Goal: Information Seeking & Learning: Find specific fact

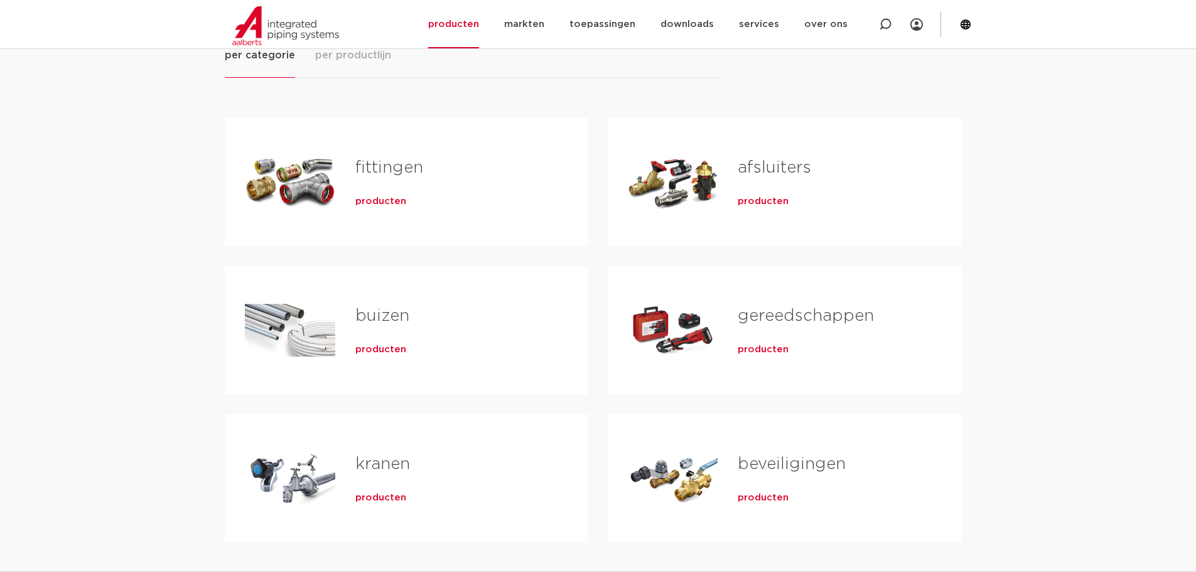
scroll to position [188, 0]
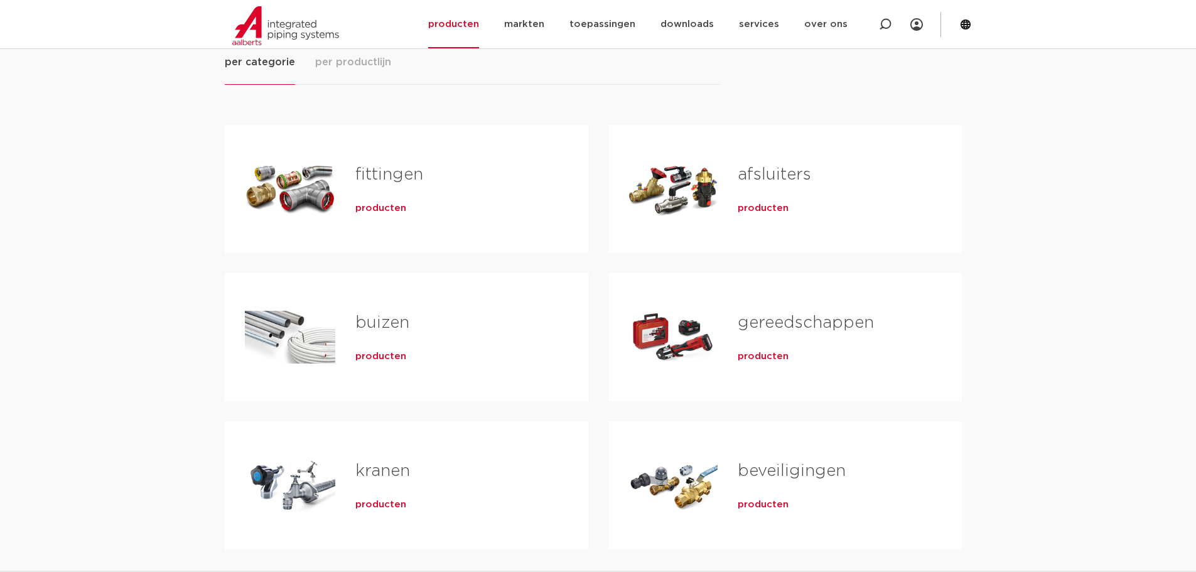
click at [387, 207] on span "producten" at bounding box center [380, 208] width 51 height 13
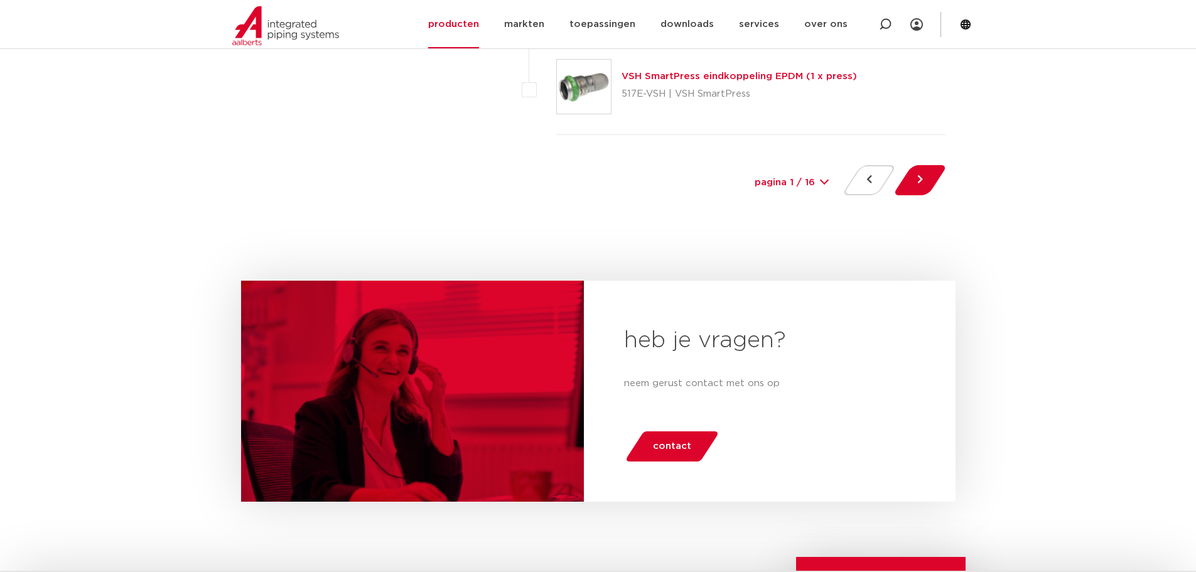
scroll to position [5899, 0]
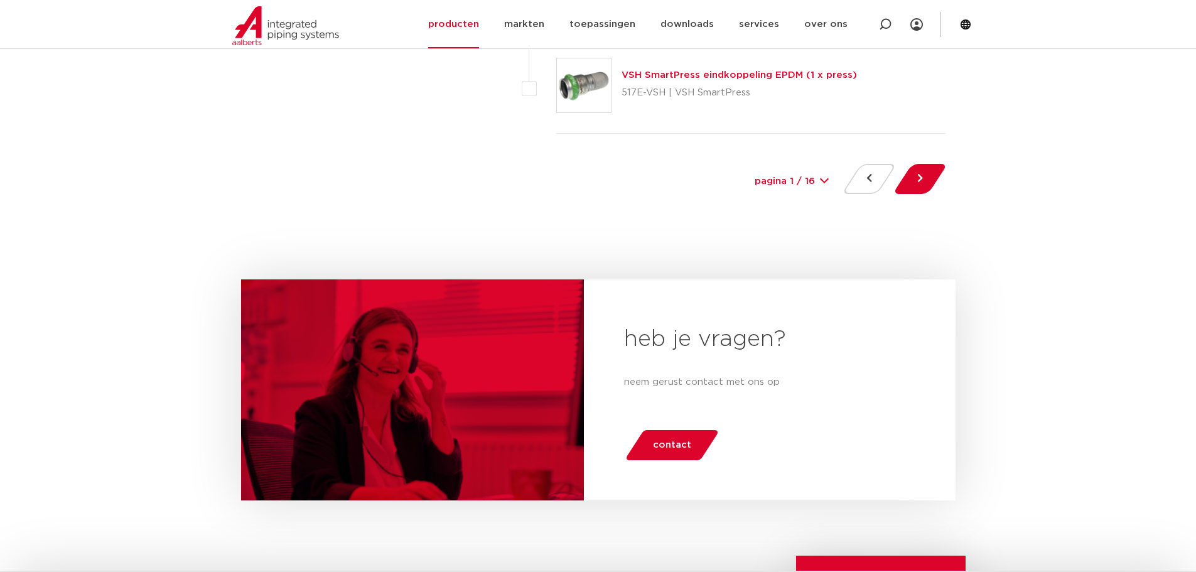
click at [823, 178] on div "pagina 1 / 16 1 2 3 4 5 6 7 8 9 10 11 12 13 14 15 16" at bounding box center [791, 182] width 94 height 28
click at [813, 181] on select "pagina 1 / 16 1 2 3 4 5 6 7 8 9 10 11 12 13 14 15 16" at bounding box center [791, 182] width 94 height 28
select select "2"
click at [744, 168] on select "pagina 1 / 16 1 2 3 4 5 6 7 8 9 10 11 12 13 14 15 16" at bounding box center [791, 182] width 94 height 28
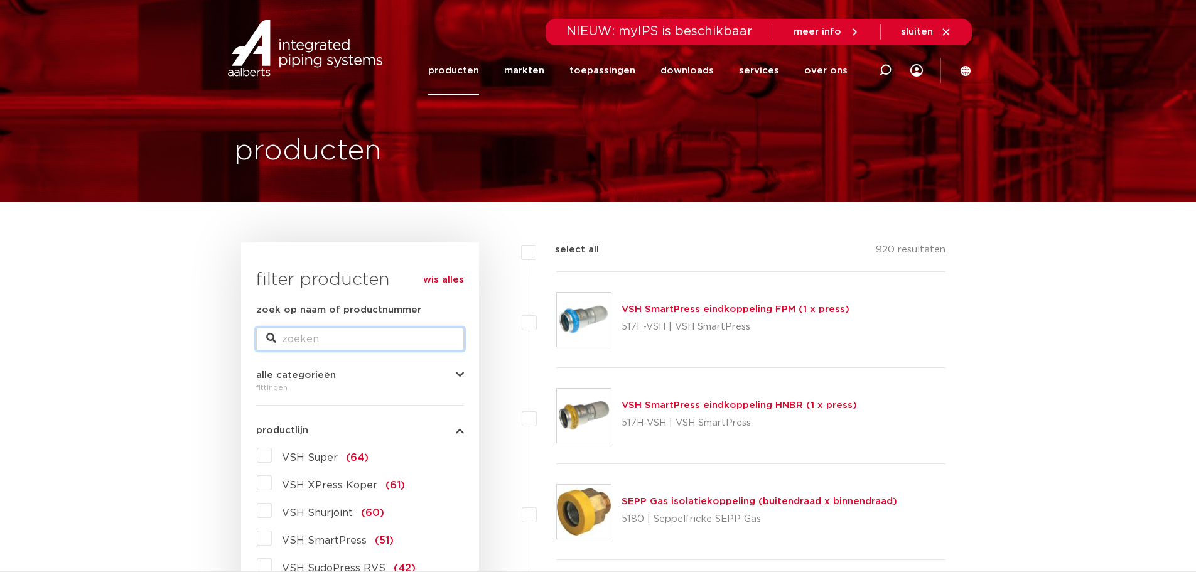
click at [372, 335] on input "zoek op naam of productnummer" at bounding box center [360, 339] width 208 height 23
type input "soldeer zolderplaat"
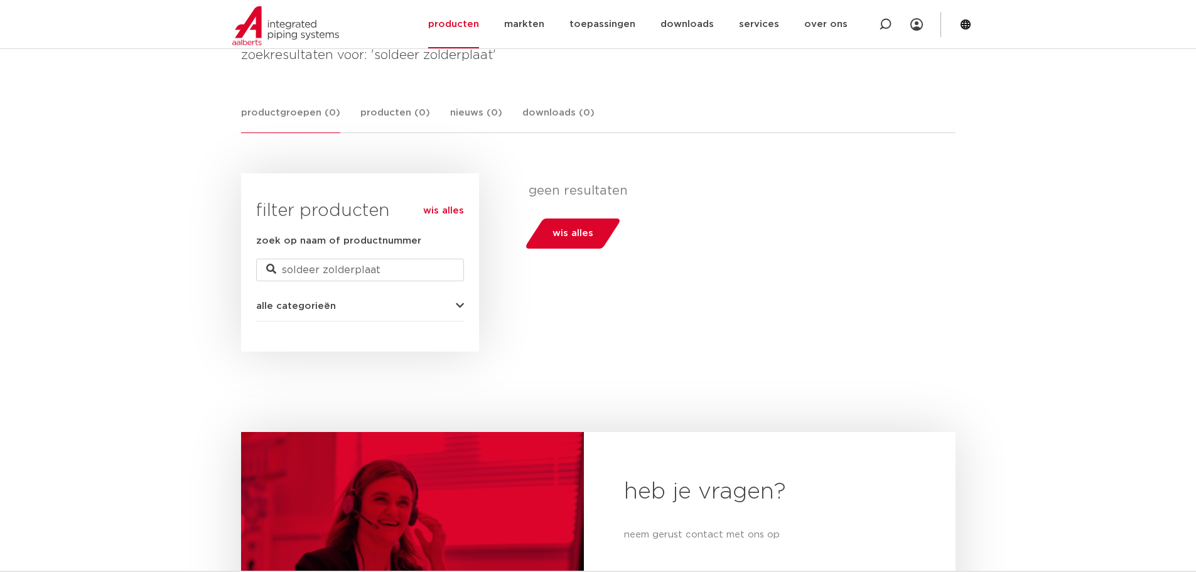
scroll to position [251, 0]
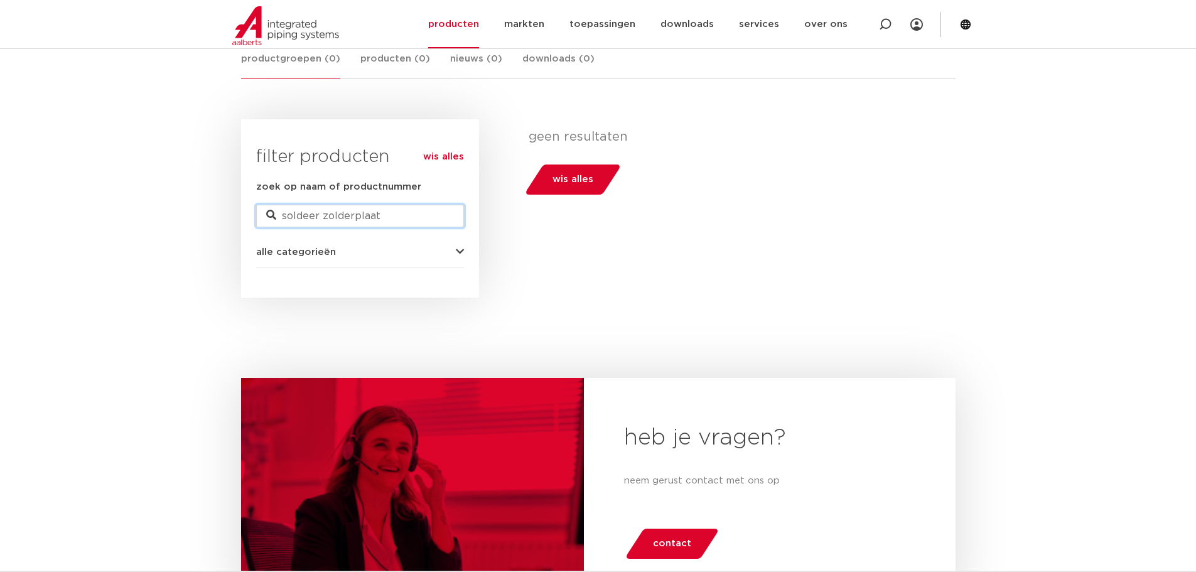
click at [323, 216] on input "soldeer zolderplaat" at bounding box center [360, 216] width 208 height 23
type input "zolderplaat"
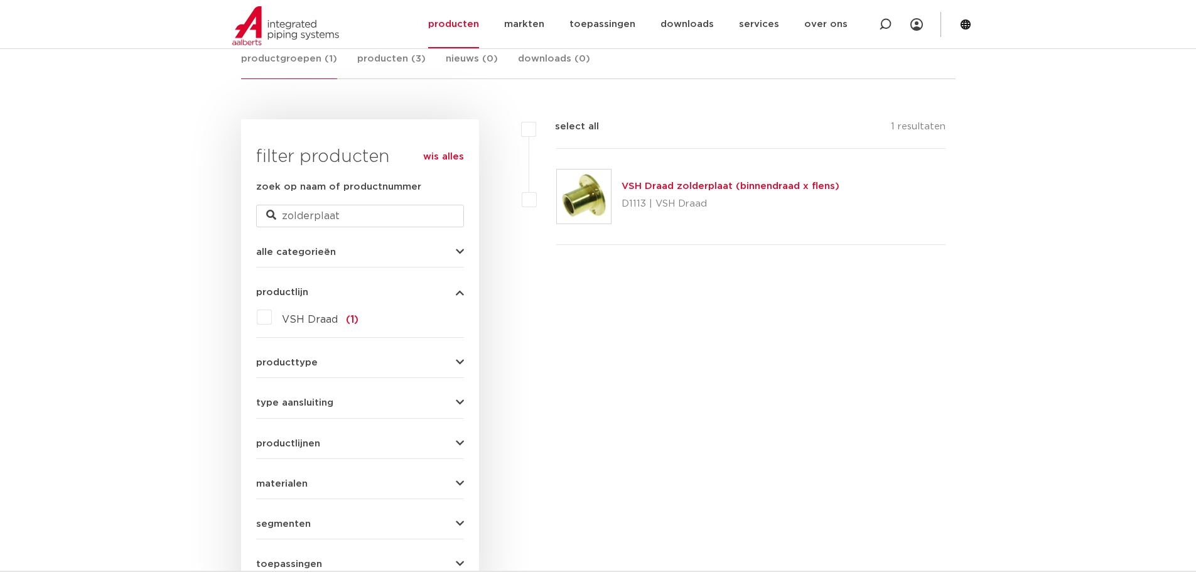
click at [668, 186] on link "VSH Draad zolderplaat (binnendraad x flens)" at bounding box center [730, 185] width 218 height 9
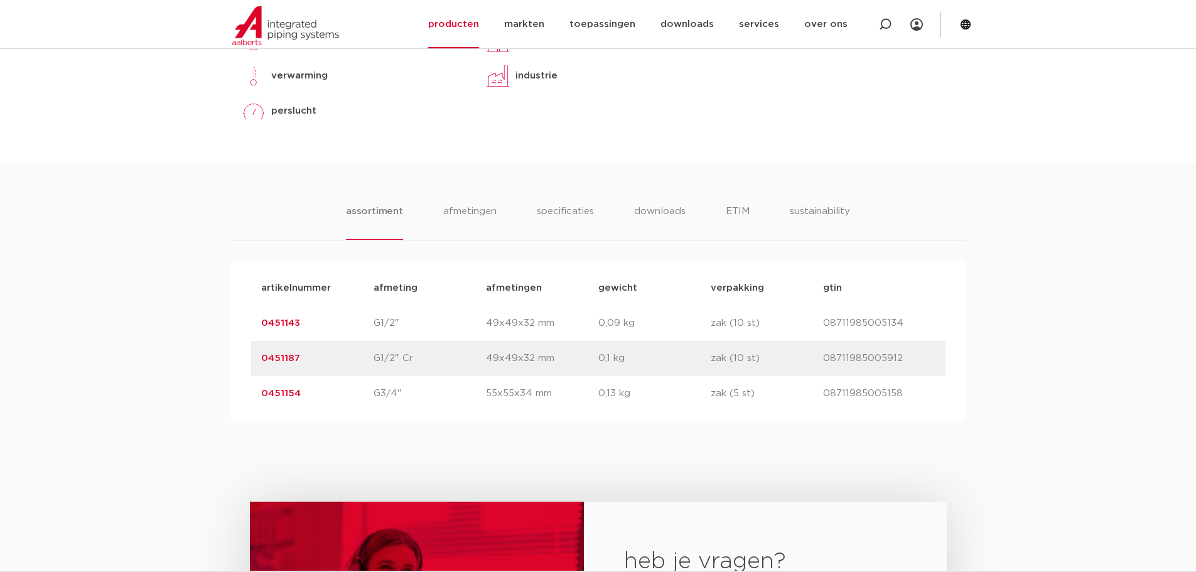
scroll to position [690, 0]
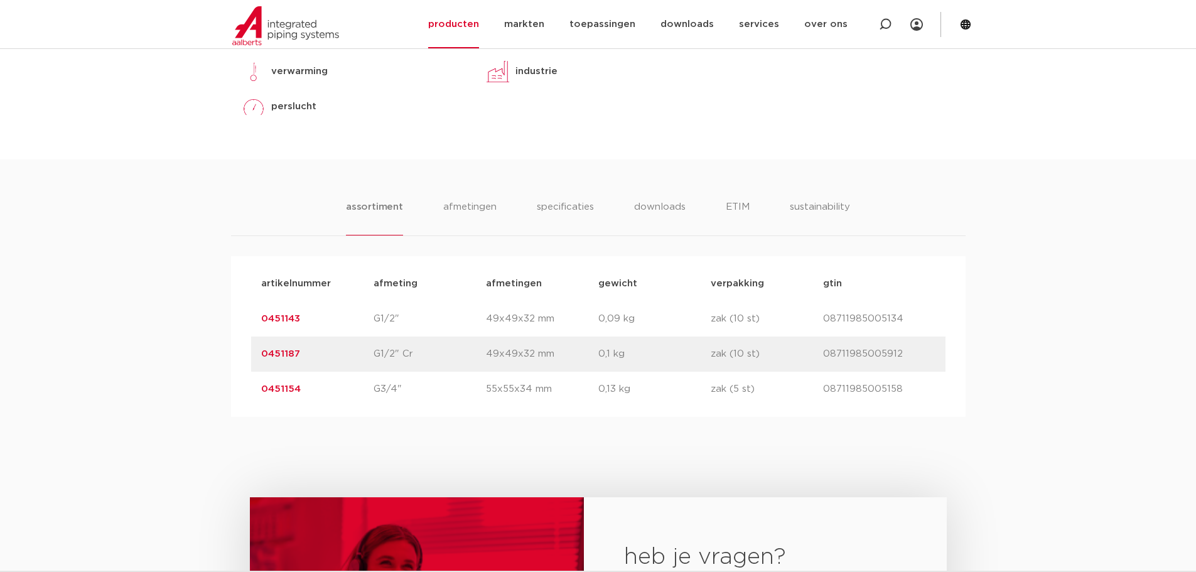
click at [298, 320] on link "0451143" at bounding box center [280, 318] width 39 height 9
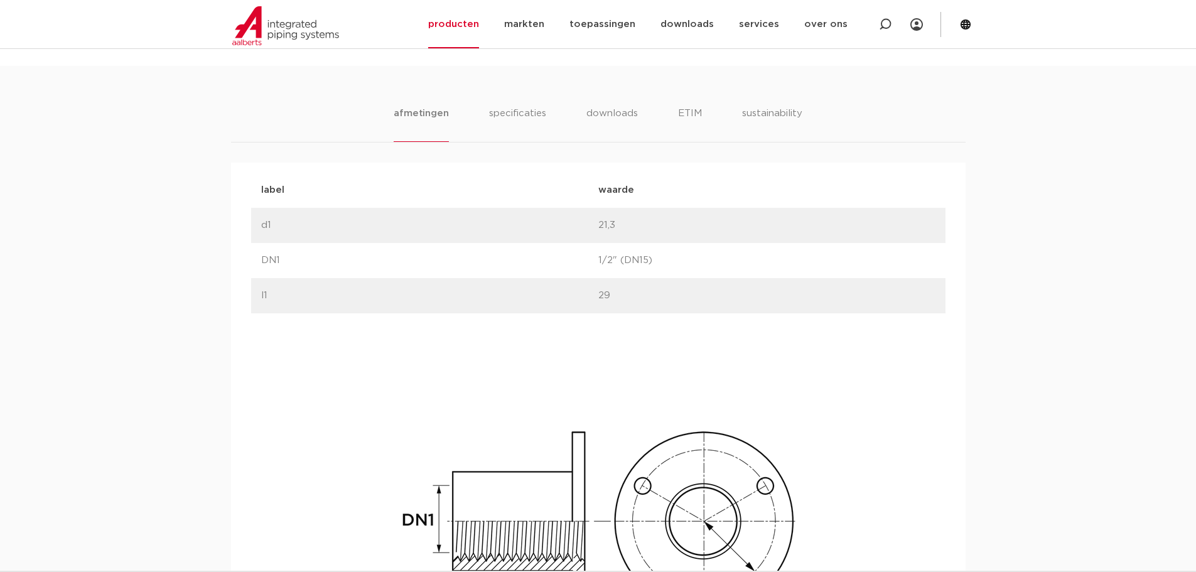
scroll to position [753, 0]
